Goal: Information Seeking & Learning: Learn about a topic

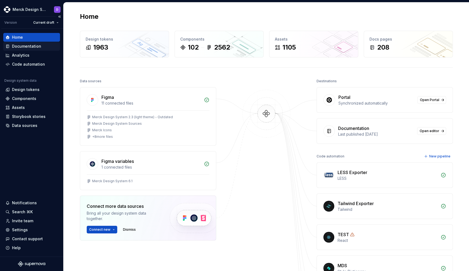
click at [19, 47] on div "Documentation" at bounding box center [26, 46] width 29 height 5
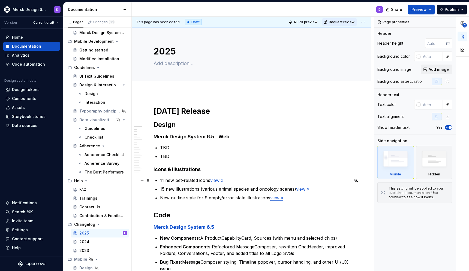
scroll to position [11, 0]
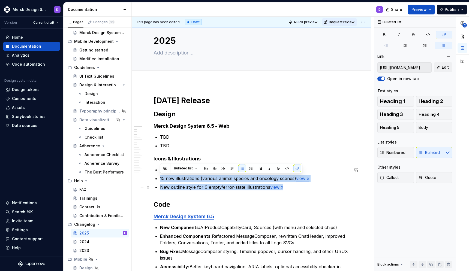
drag, startPoint x: 160, startPoint y: 178, endPoint x: 288, endPoint y: 186, distance: 128.4
copy ul "15 new illustrations (various animal species and oncology scenes) view » New ou…"
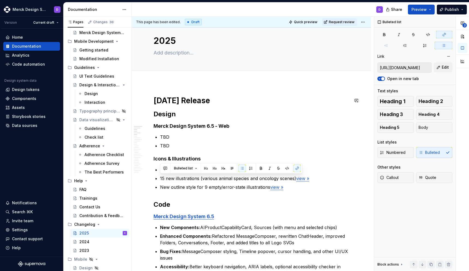
click at [222, 80] on div at bounding box center [251, 77] width 239 height 12
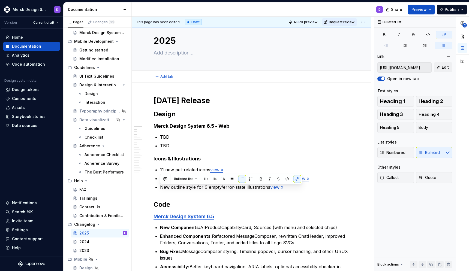
scroll to position [0, 0]
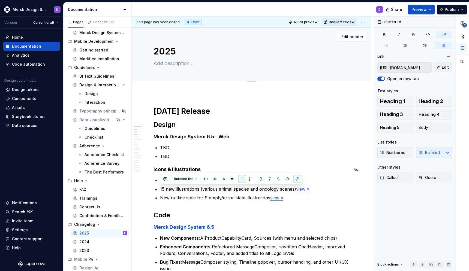
type textarea "*"
